Goal: Information Seeking & Learning: Find specific fact

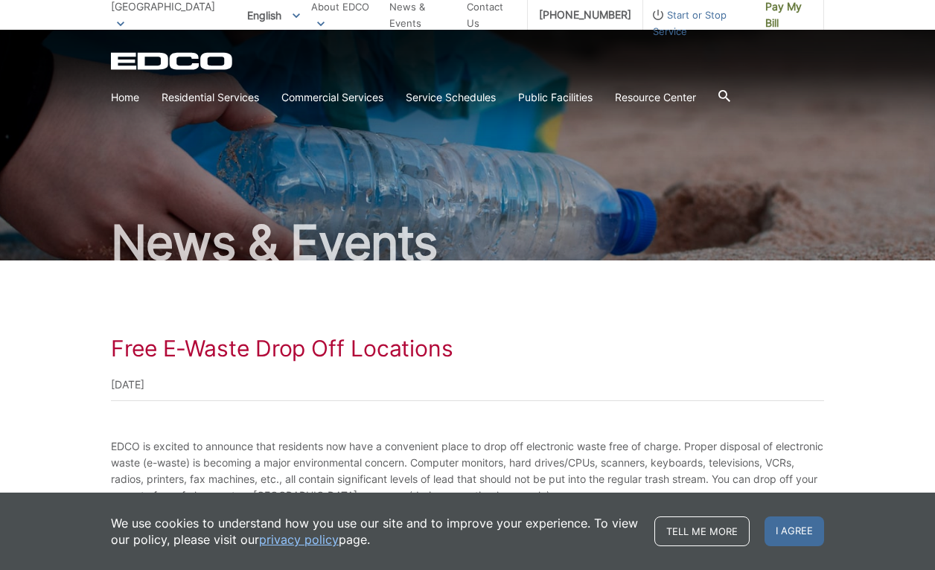
click at [718, 92] on icon at bounding box center [724, 96] width 12 height 12
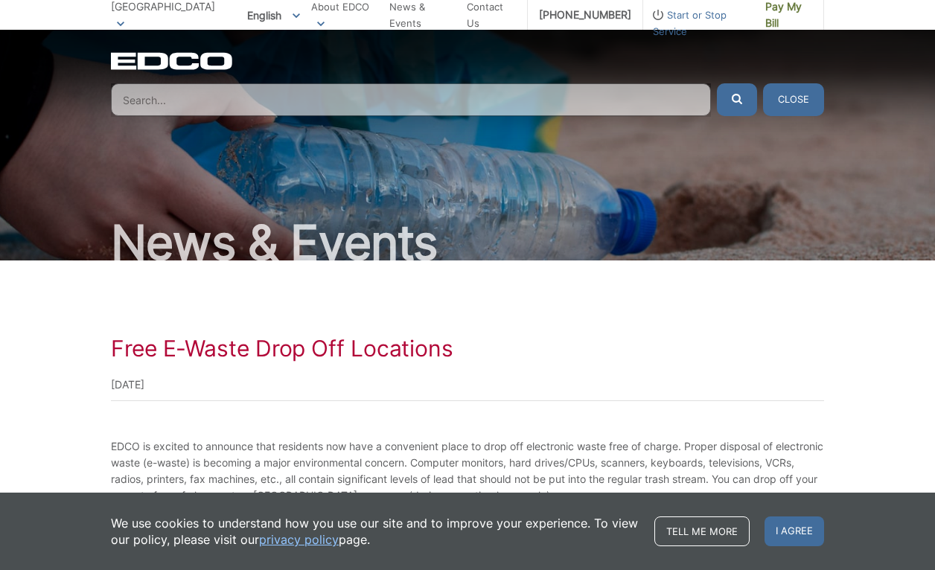
click at [125, 100] on input "Search" at bounding box center [411, 99] width 600 height 33
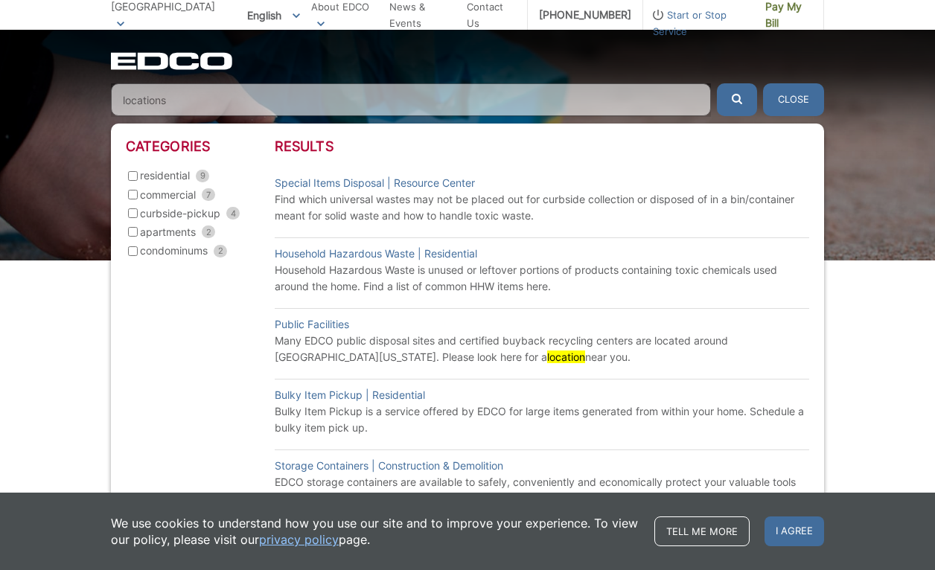
click at [126, 101] on input "locations" at bounding box center [411, 99] width 600 height 33
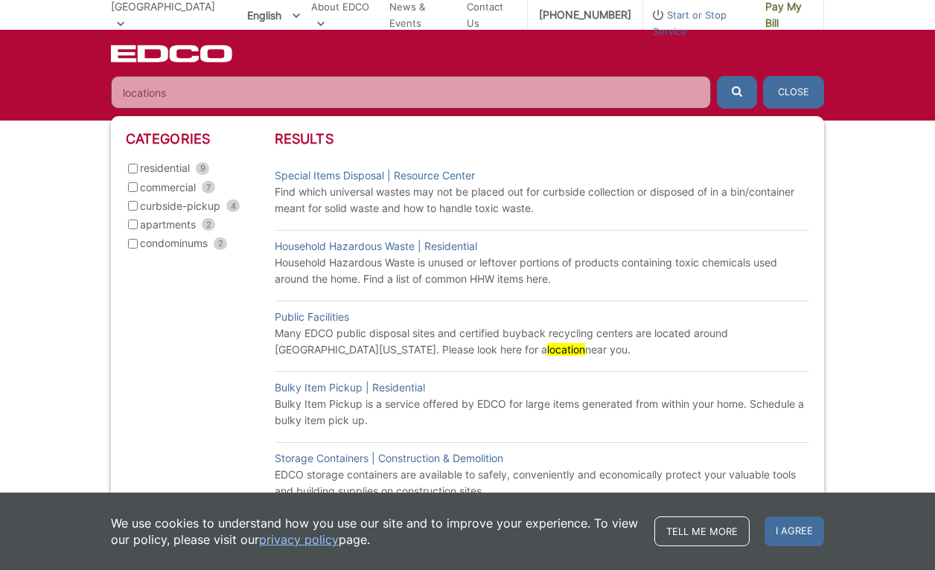
scroll to position [396, 0]
click at [137, 92] on input "locations" at bounding box center [411, 92] width 600 height 33
click at [678, 92] on input "locations" at bounding box center [411, 92] width 600 height 33
type input "locations"
click at [717, 76] on button "submit" at bounding box center [737, 92] width 40 height 33
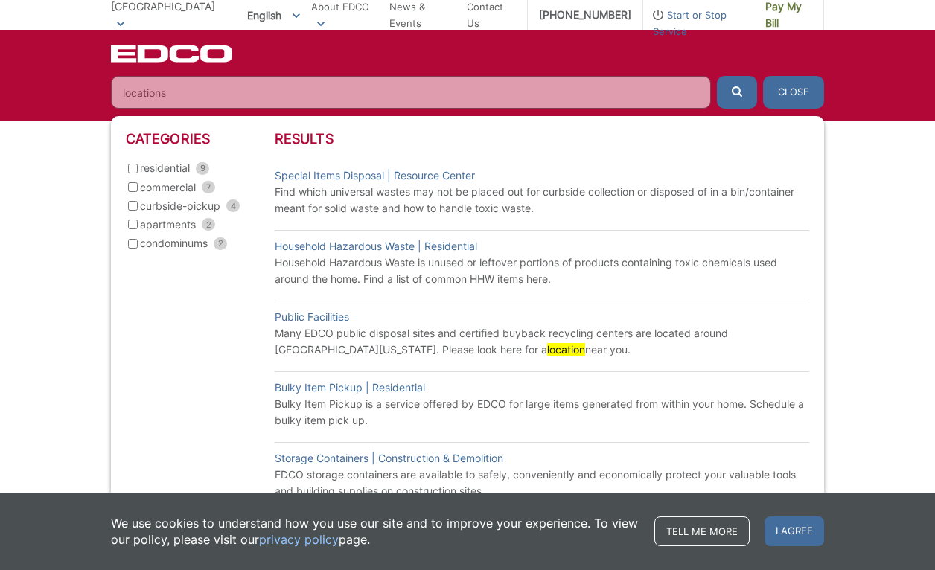
scroll to position [390, 0]
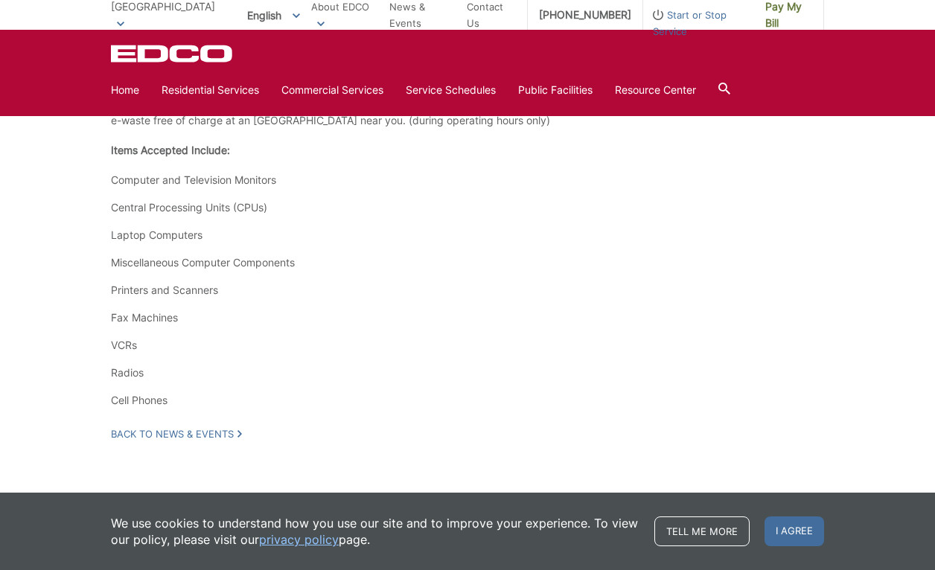
scroll to position [371, 0]
